Goal: Task Accomplishment & Management: Use online tool/utility

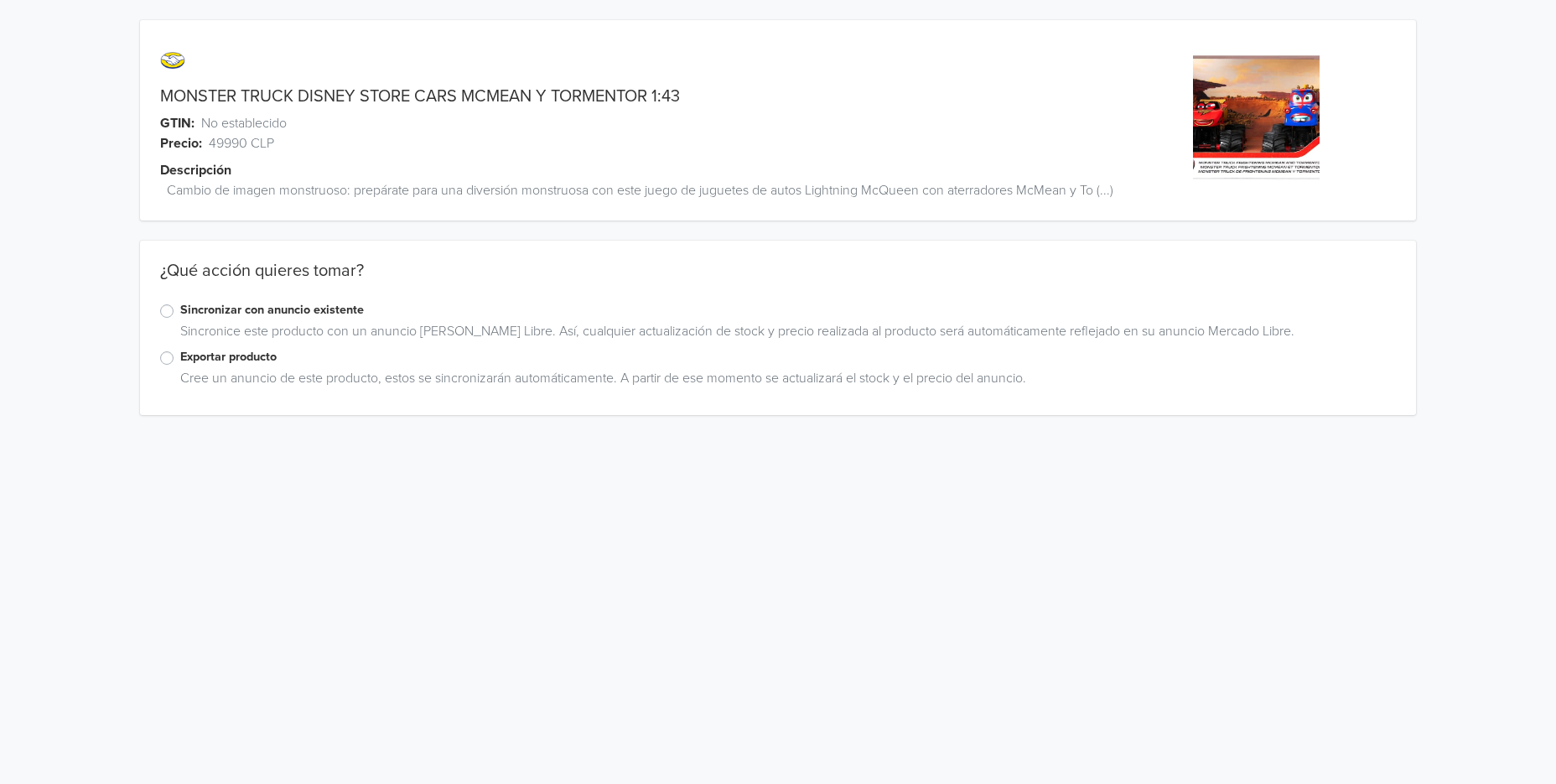
click at [180, 366] on label "Exportar producto" at bounding box center [788, 357] width 1216 height 19
click at [0, 0] on input "Exportar producto" at bounding box center [0, 0] width 0 height 0
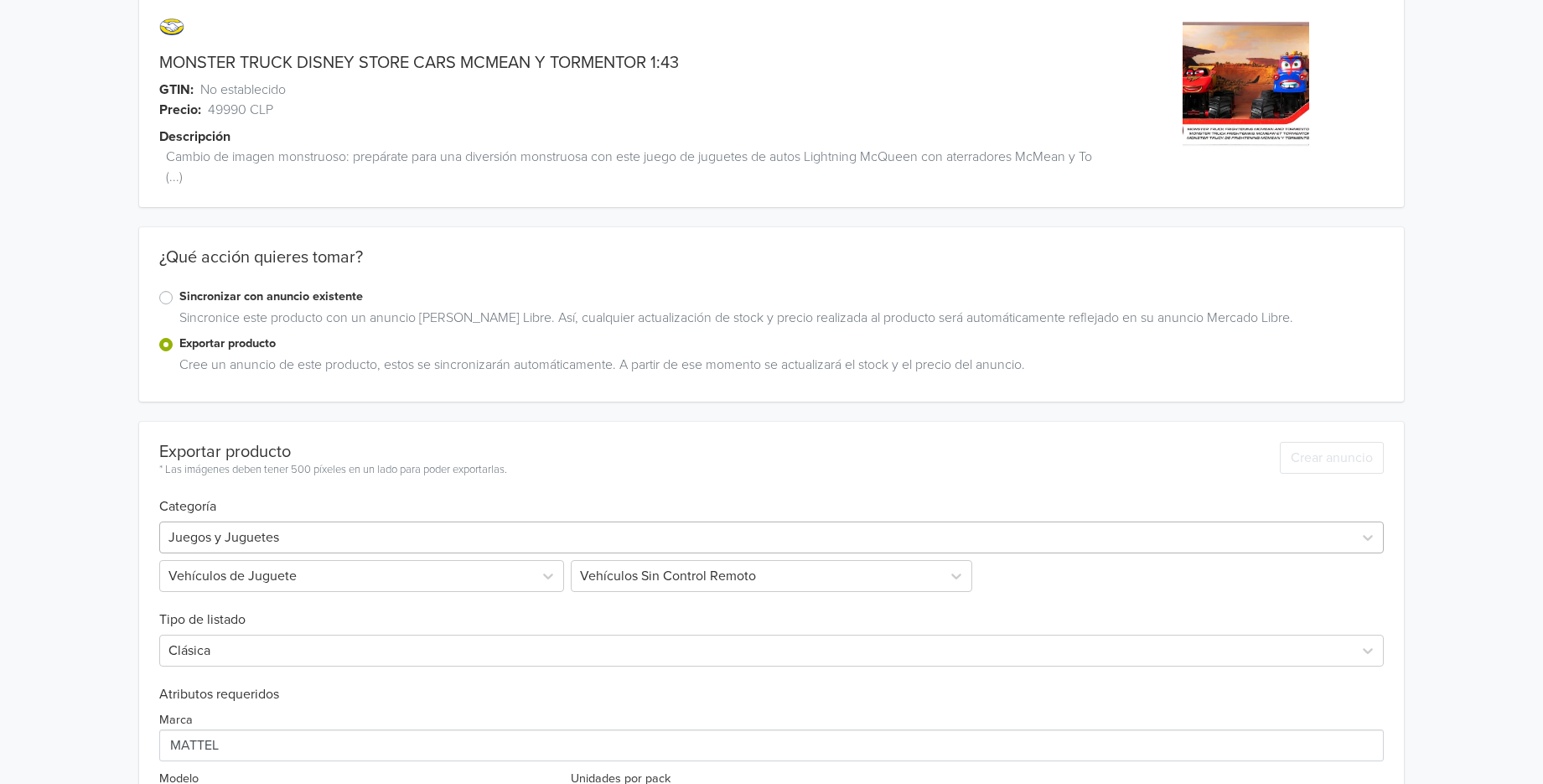
scroll to position [236, 0]
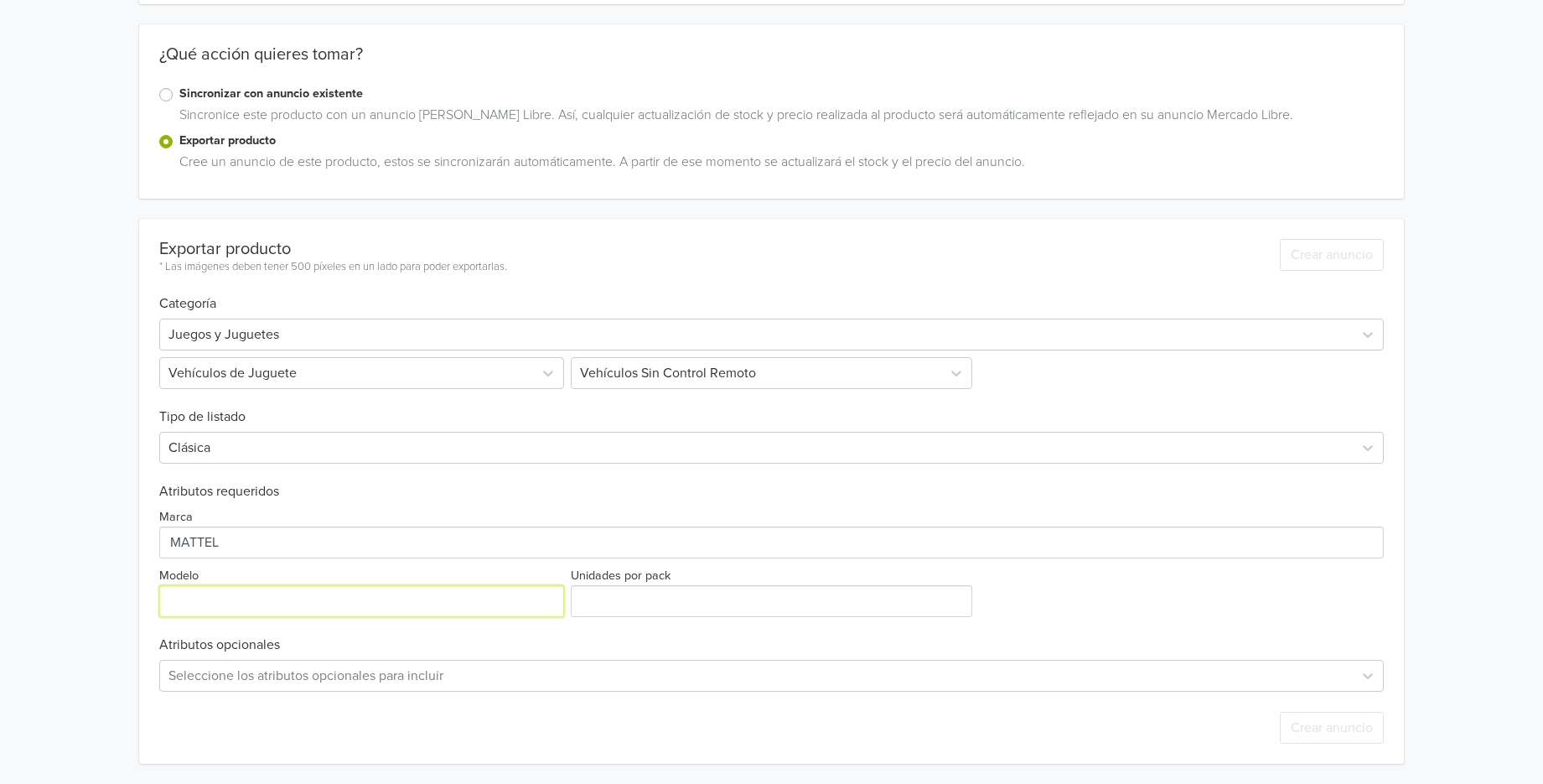
click at [322, 601] on input "Modelo" at bounding box center [361, 601] width 405 height 31
paste input "Monster Truck aterrador McMean y Tormentor"
type input "Monster Truck aterrador McMean y Tormentor"
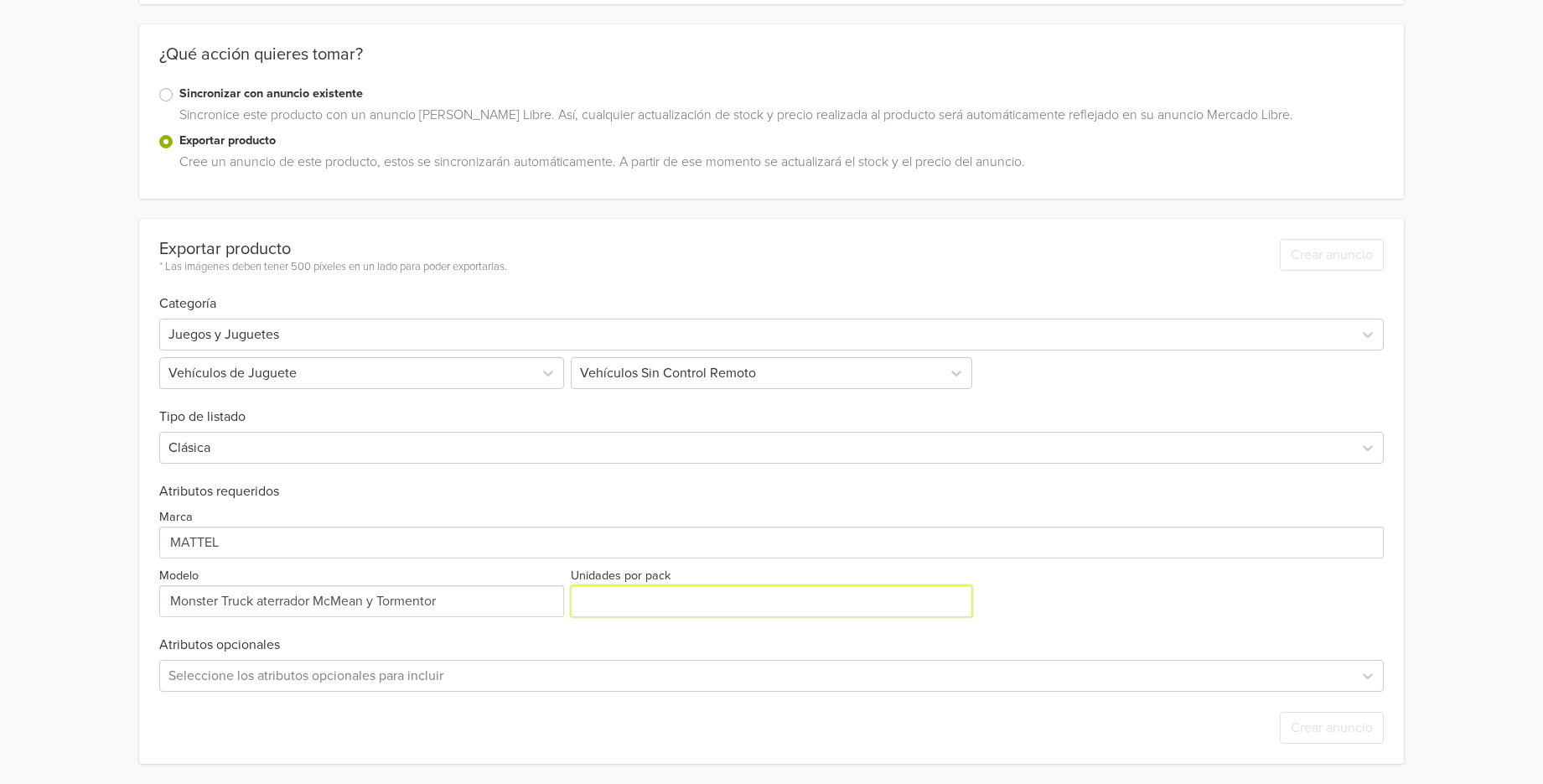
click at [609, 604] on input "Unidades por pack" at bounding box center [772, 601] width 402 height 31
type input "1"
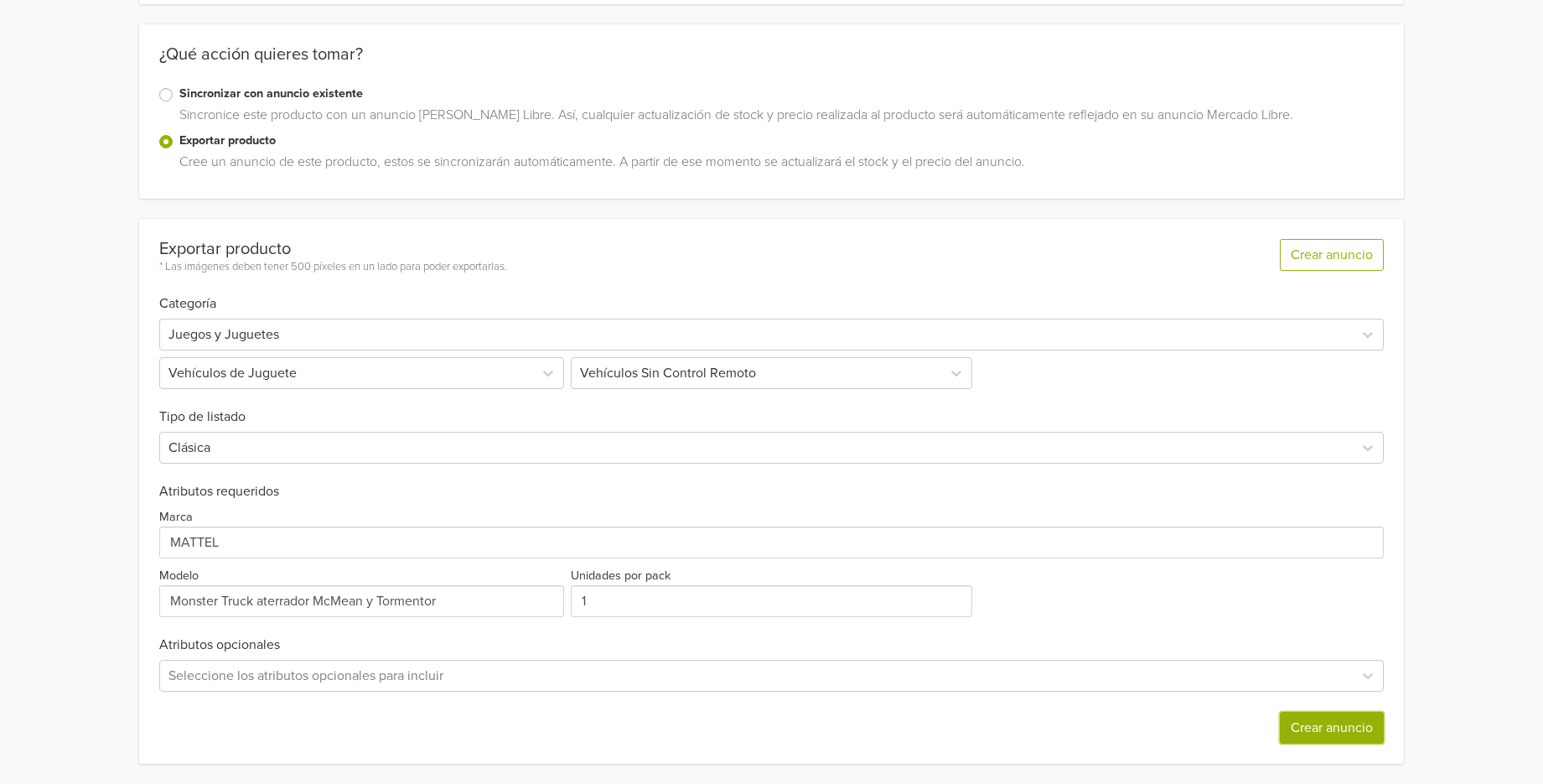
click at [1340, 729] on button "Crear anuncio" at bounding box center [1333, 727] width 104 height 31
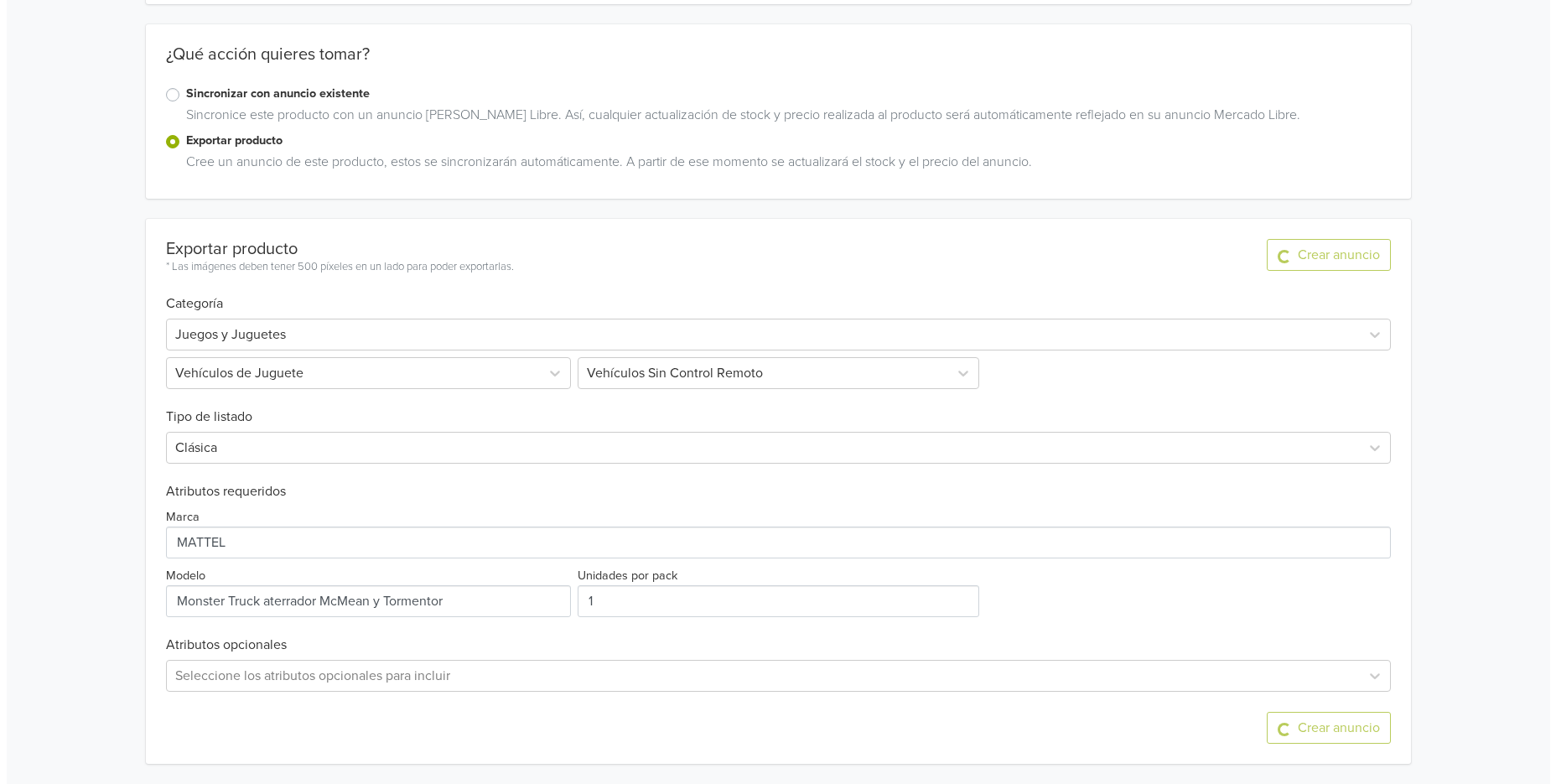
scroll to position [0, 0]
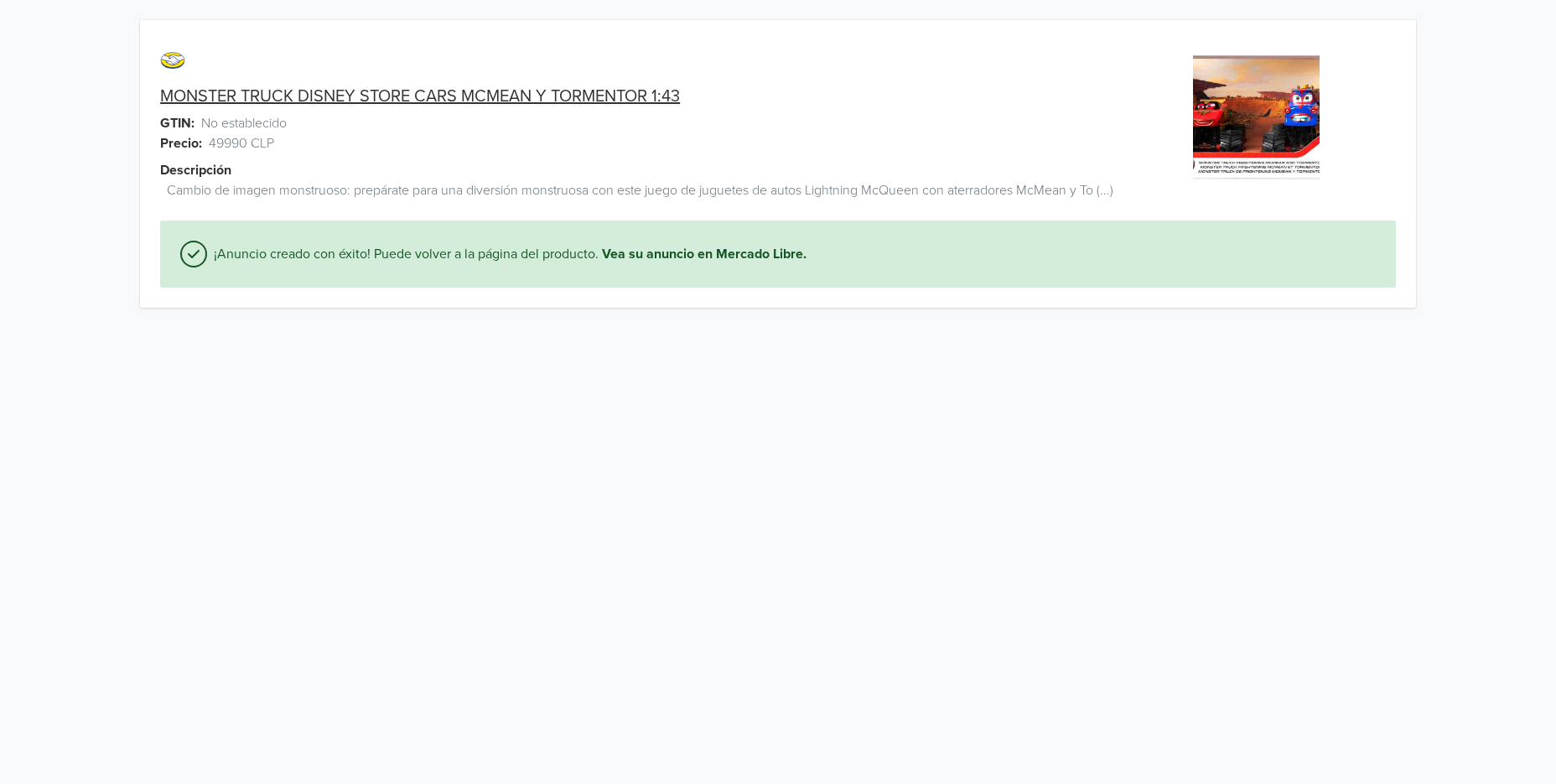
click at [672, 87] on link "MONSTER TRUCK DISNEY STORE CARS MCMEAN Y TORMENTOR 1:43" at bounding box center [420, 96] width 520 height 20
click at [485, 96] on link "MONSTER TRUCK DISNEY STORE CARS MCMEAN Y TORMENTOR 1:43" at bounding box center [420, 96] width 520 height 20
